Goal: Use online tool/utility

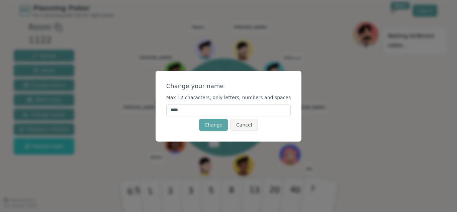
drag, startPoint x: 223, startPoint y: 111, endPoint x: 165, endPoint y: 111, distance: 57.5
click at [166, 111] on input "****" at bounding box center [228, 110] width 125 height 12
type input "**"
click button "Change" at bounding box center [213, 125] width 29 height 12
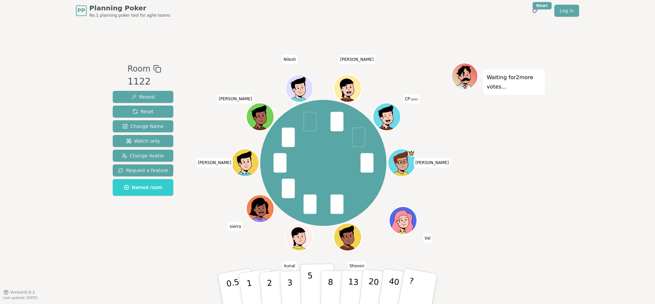
click at [309, 212] on p "5" at bounding box center [310, 289] width 6 height 36
click at [265, 212] on button "2" at bounding box center [277, 289] width 38 height 53
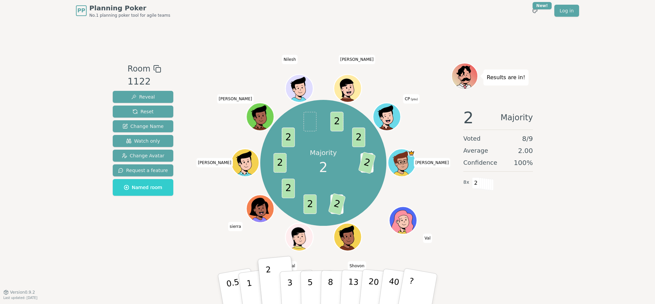
click at [198, 212] on div "Majority 2 3 2 3 2 2 2 2 2 2 2 [PERSON_NAME] [PERSON_NAME] [PERSON_NAME] [PERSO…" at bounding box center [323, 163] width 256 height 176
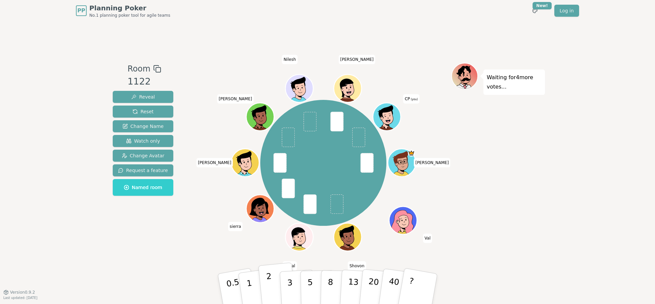
click at [272, 212] on button "2" at bounding box center [277, 289] width 38 height 53
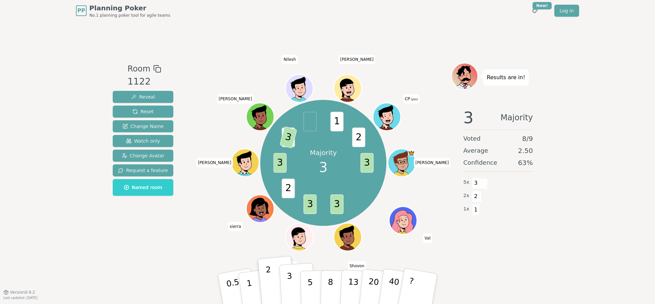
click at [293, 212] on button "3" at bounding box center [297, 289] width 36 height 52
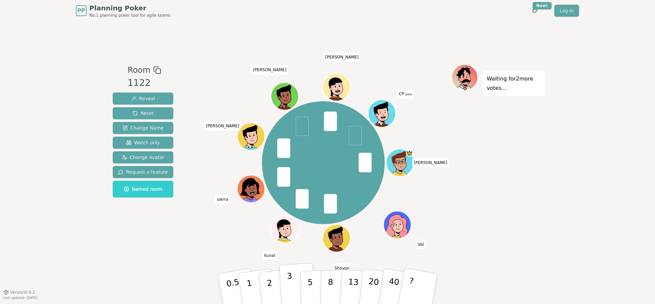
click at [286, 212] on button "3" at bounding box center [297, 289] width 36 height 52
click at [298, 212] on button "3" at bounding box center [297, 289] width 36 height 52
click at [457, 204] on div "Waiting for 7 more votes..." at bounding box center [498, 156] width 94 height 185
click at [457, 208] on div "Waiting for 7 more votes..." at bounding box center [498, 156] width 94 height 185
click at [293, 212] on button "3" at bounding box center [297, 289] width 36 height 52
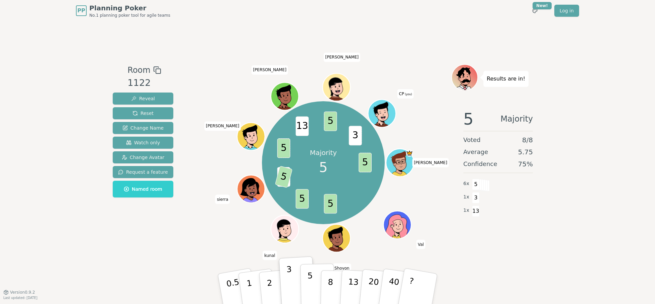
click at [308, 212] on p "5" at bounding box center [310, 289] width 6 height 36
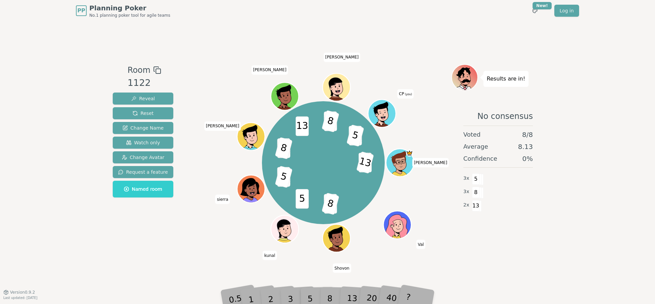
click at [325, 212] on div "5" at bounding box center [317, 289] width 20 height 24
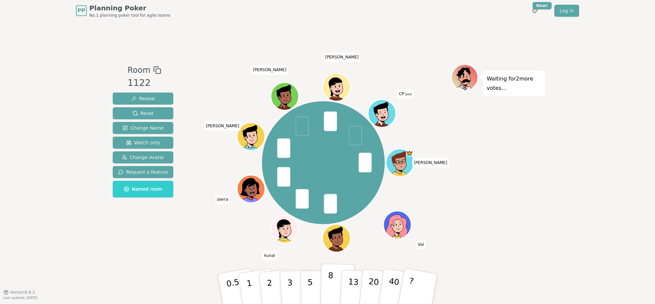
click at [332, 212] on button "8" at bounding box center [337, 289] width 34 height 51
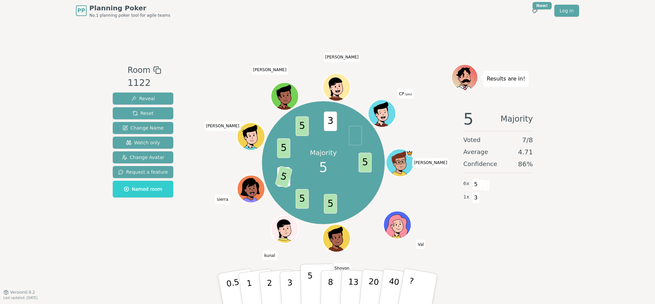
click at [303, 212] on button "5" at bounding box center [317, 289] width 34 height 51
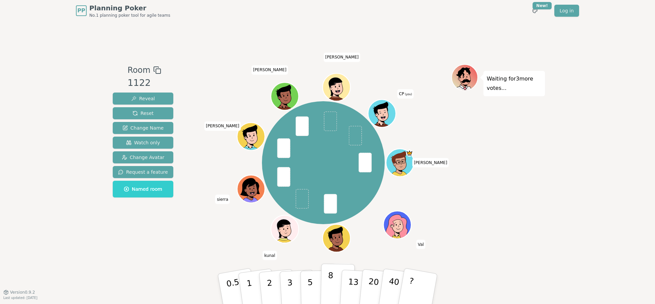
click at [331, 212] on p "8" at bounding box center [330, 289] width 6 height 36
